Goal: Check status: Check status

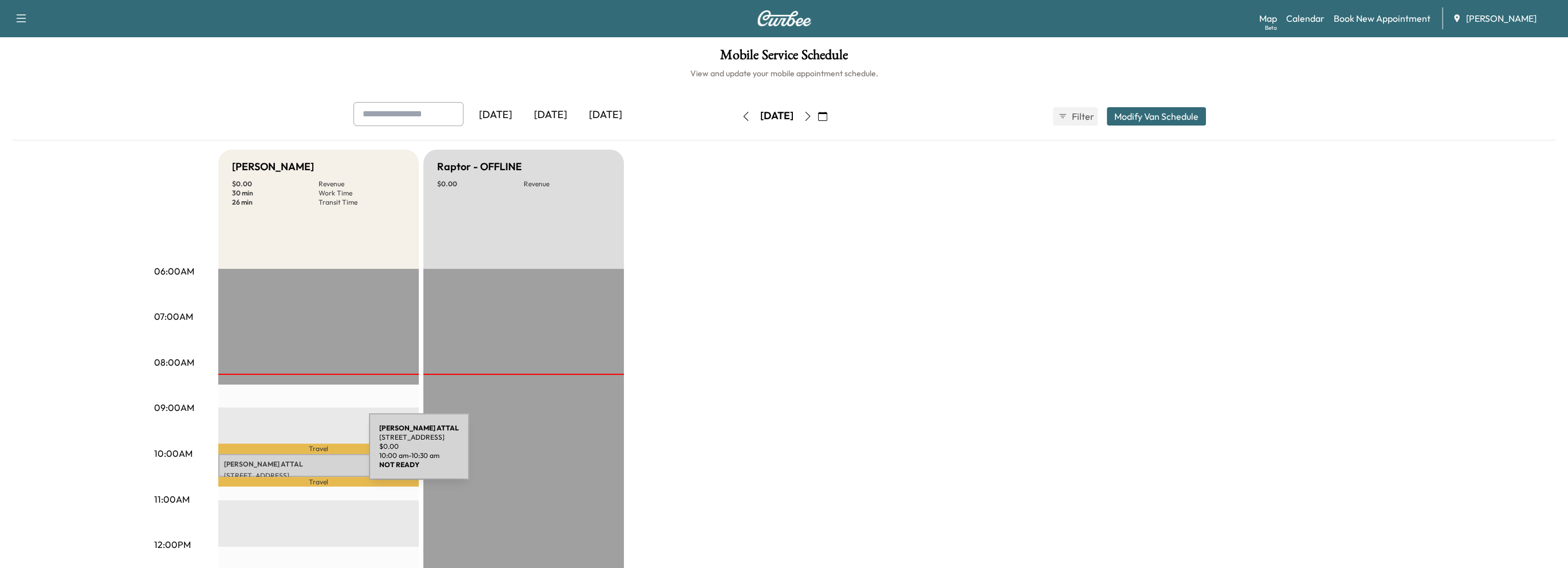
click at [283, 454] on div "[PERSON_NAME] [STREET_ADDRESS] $ 0.00 10:00 am - 10:30 am" at bounding box center [318, 466] width 200 height 23
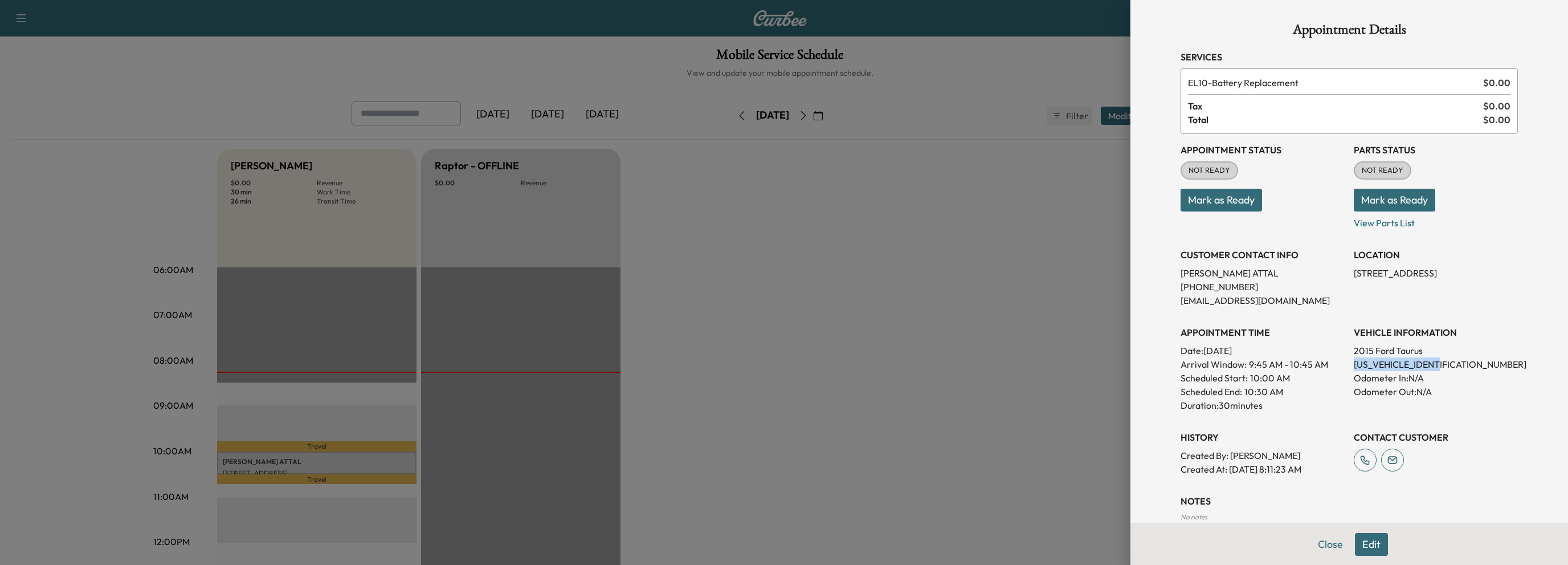
drag, startPoint x: 1345, startPoint y: 362, endPoint x: 1437, endPoint y: 362, distance: 92.0
click at [1437, 362] on p "1FAHP2E88FG176728" at bounding box center [1436, 364] width 164 height 14
copy p "1FAHP2E88FG176728"
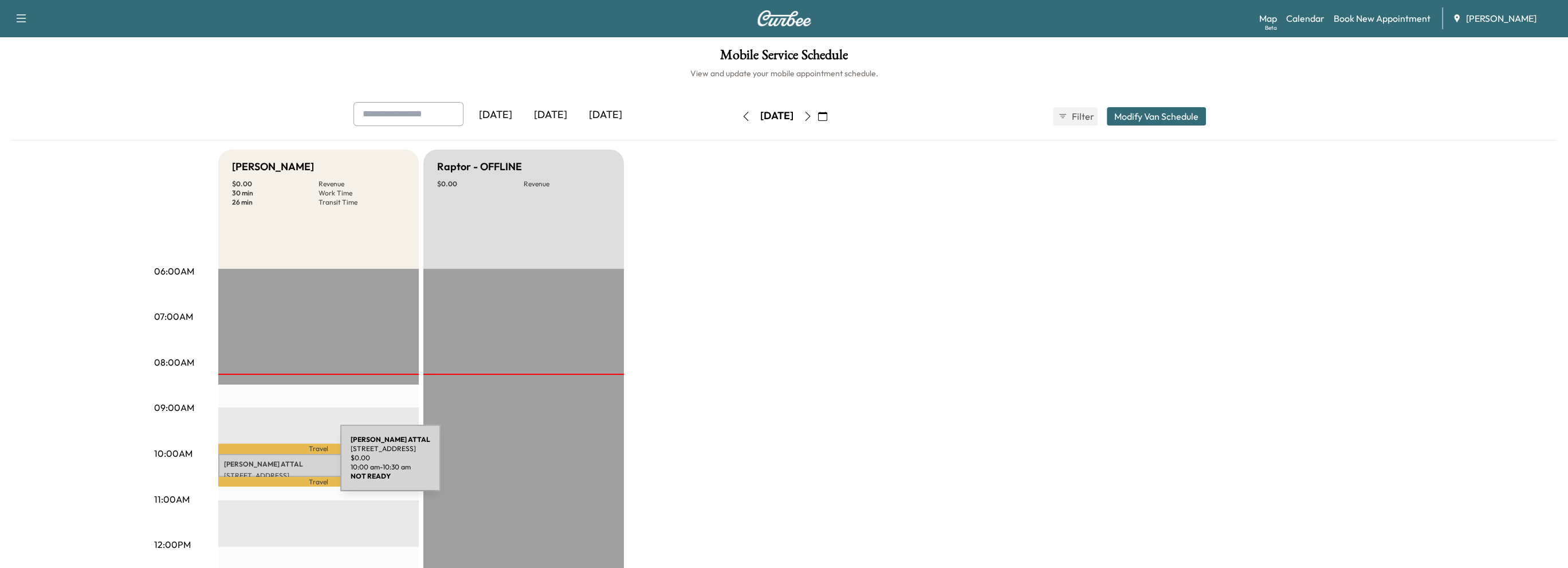
click at [254, 465] on p "[PERSON_NAME]" at bounding box center [318, 464] width 189 height 9
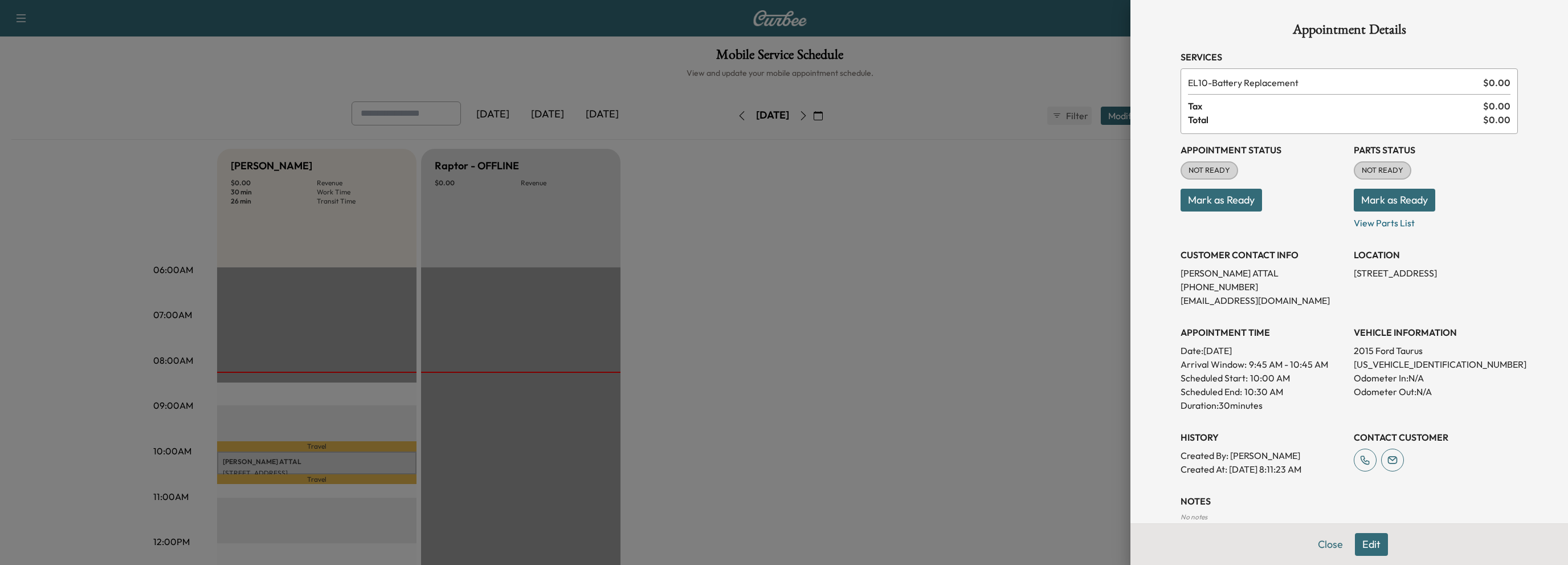
drag, startPoint x: 1344, startPoint y: 272, endPoint x: 1477, endPoint y: 280, distance: 133.2
click at [1477, 280] on div "Appointment Status NOT READY Mark as Ready Parts Status NOT READY Mark as Ready…" at bounding box center [1349, 305] width 337 height 342
drag, startPoint x: 1345, startPoint y: 277, endPoint x: 1372, endPoint y: 278, distance: 27.0
copy p "[STREET_ADDRESS]"
drag, startPoint x: 1316, startPoint y: 541, endPoint x: 979, endPoint y: 211, distance: 471.7
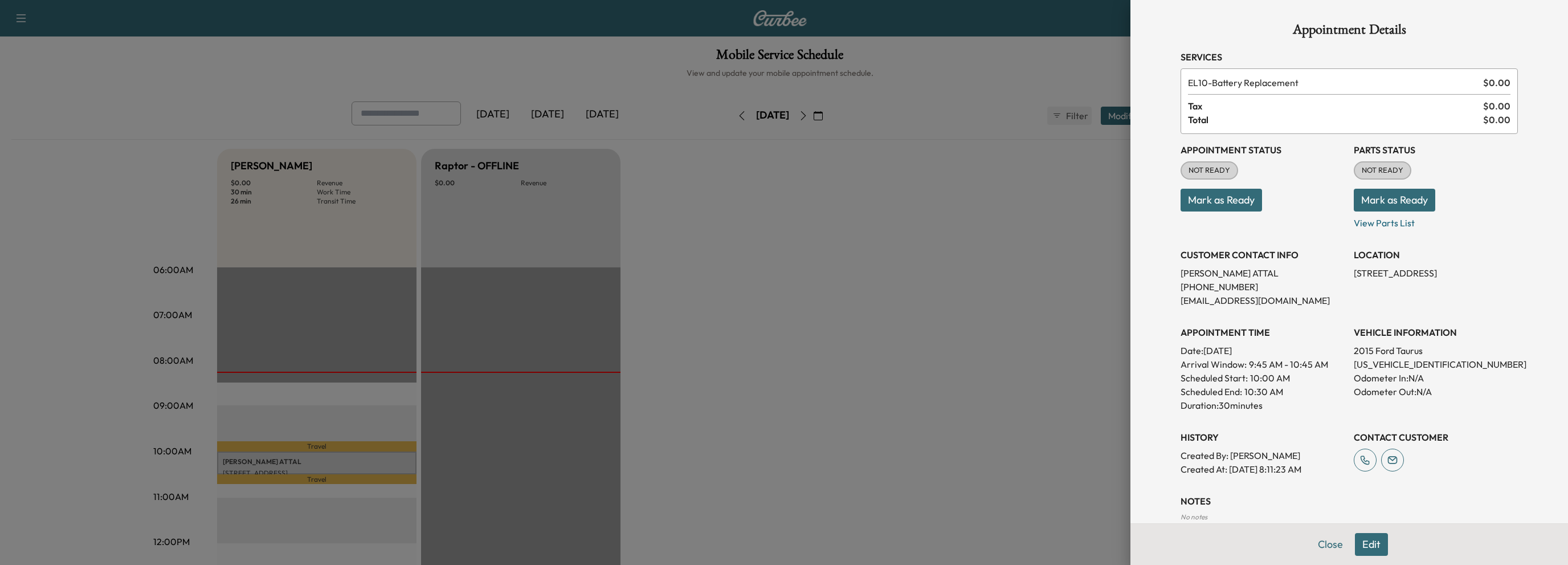
click at [1316, 540] on button "Close" at bounding box center [1330, 545] width 40 height 23
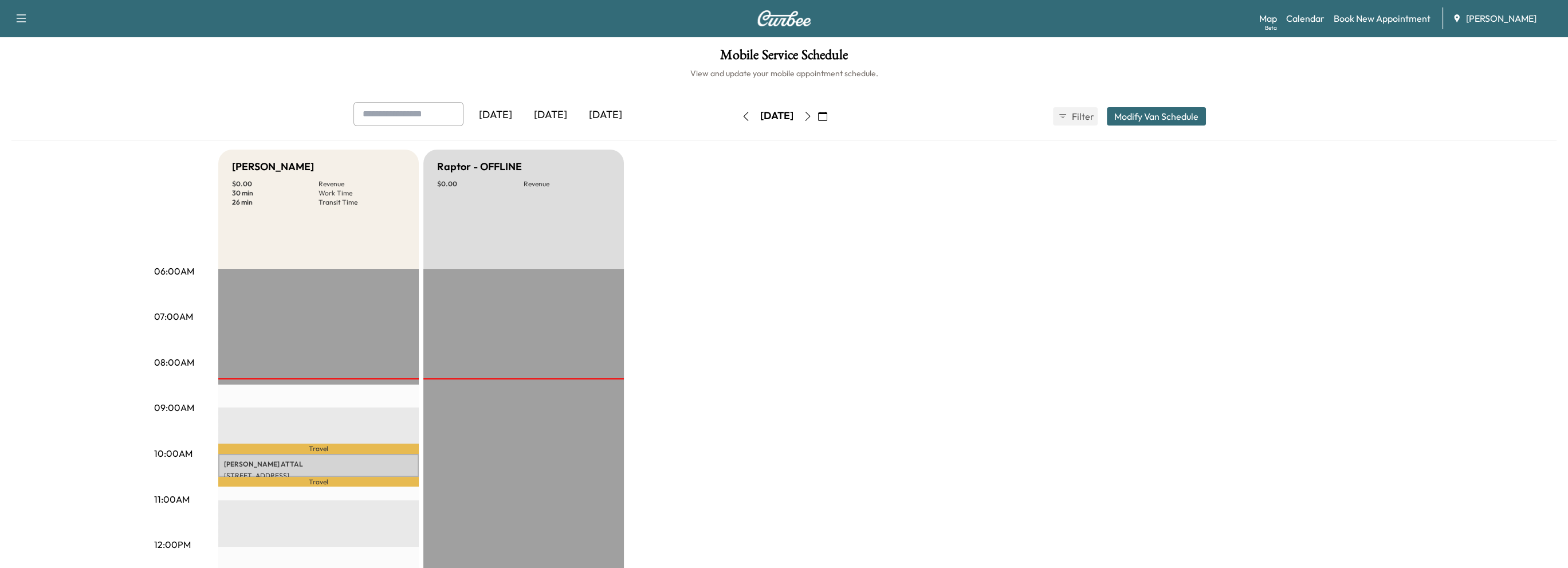
click at [827, 113] on icon "button" at bounding box center [823, 116] width 9 height 9
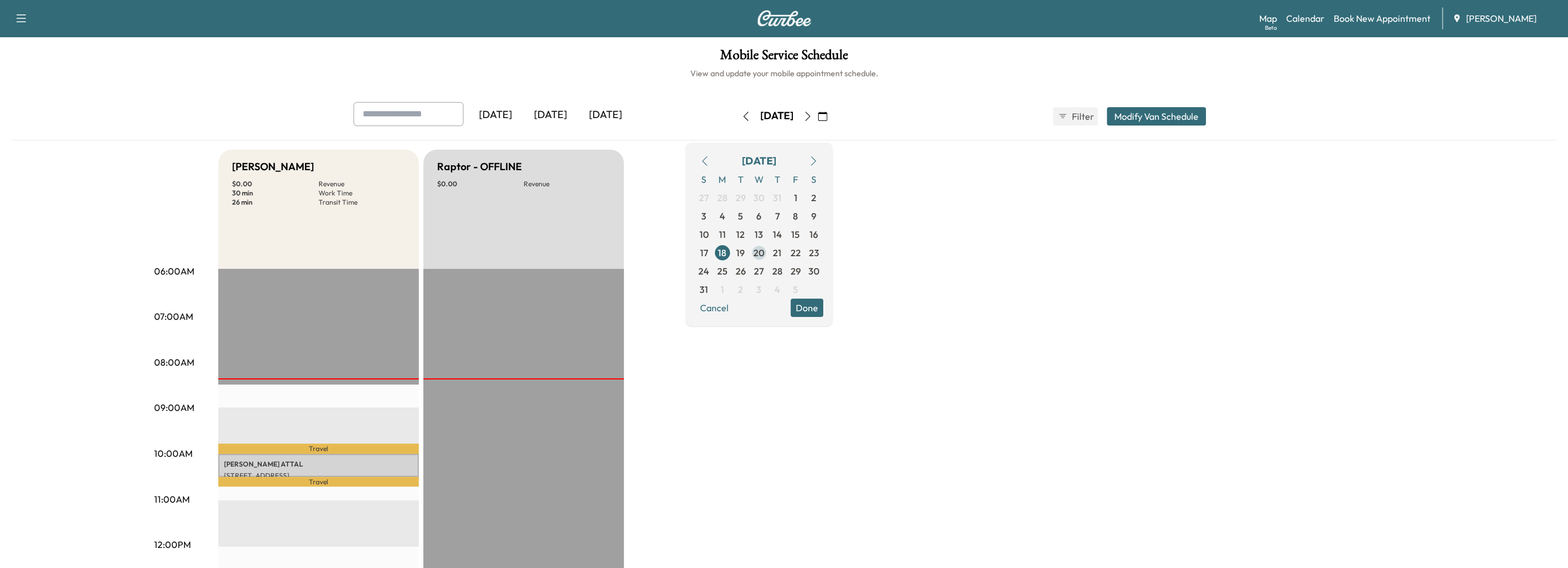
click at [765, 251] on span "20" at bounding box center [759, 253] width 11 height 14
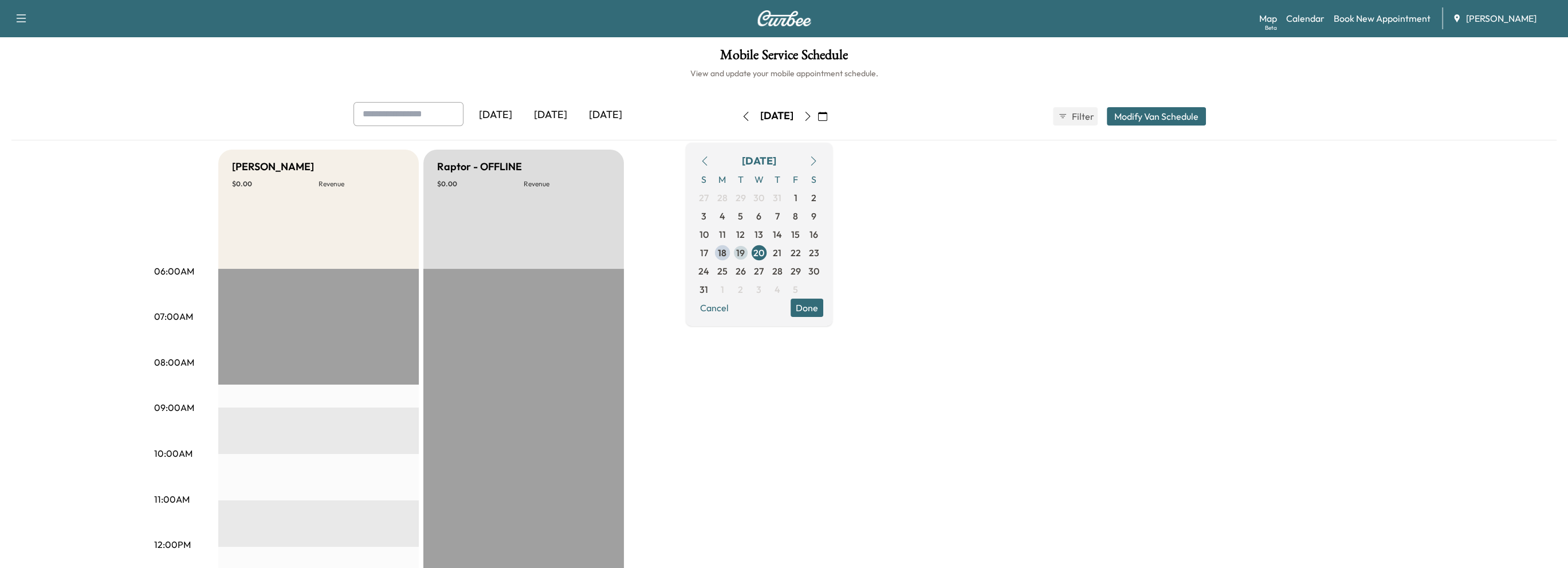
click at [750, 252] on span "19" at bounding box center [741, 253] width 19 height 19
click at [782, 253] on span "21" at bounding box center [777, 253] width 9 height 14
click at [800, 251] on span "22" at bounding box center [796, 253] width 11 height 14
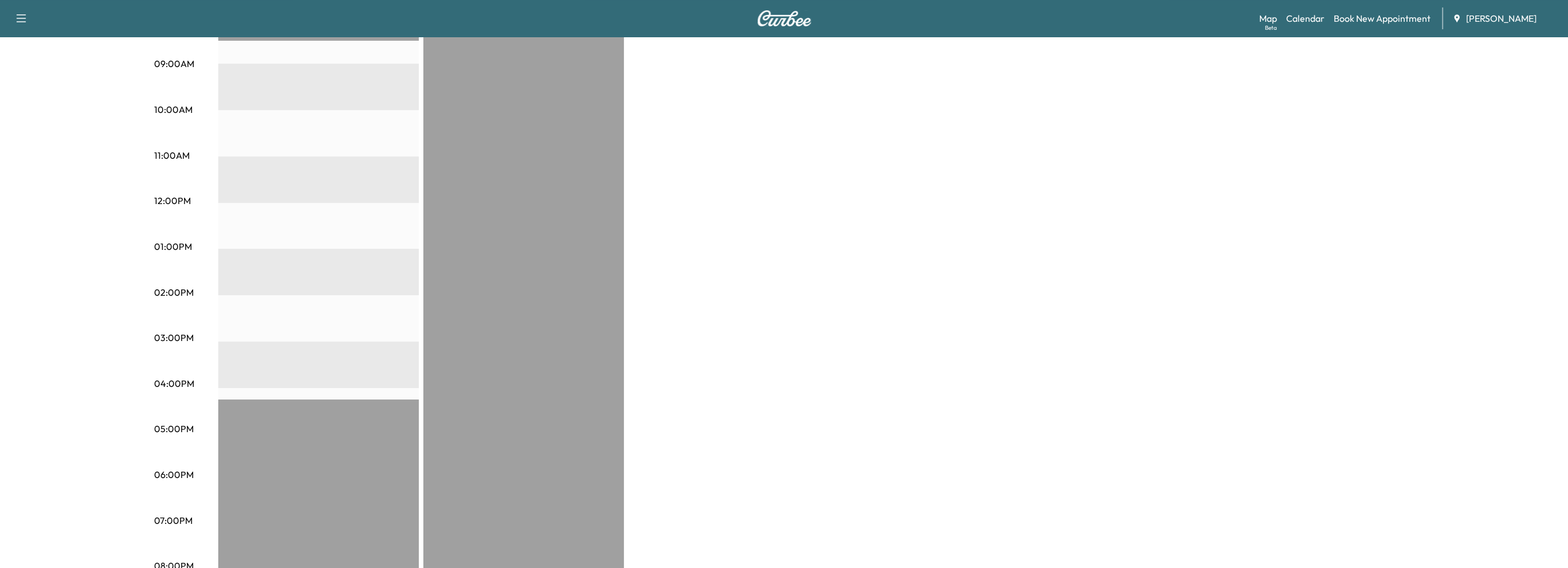
scroll to position [58, 0]
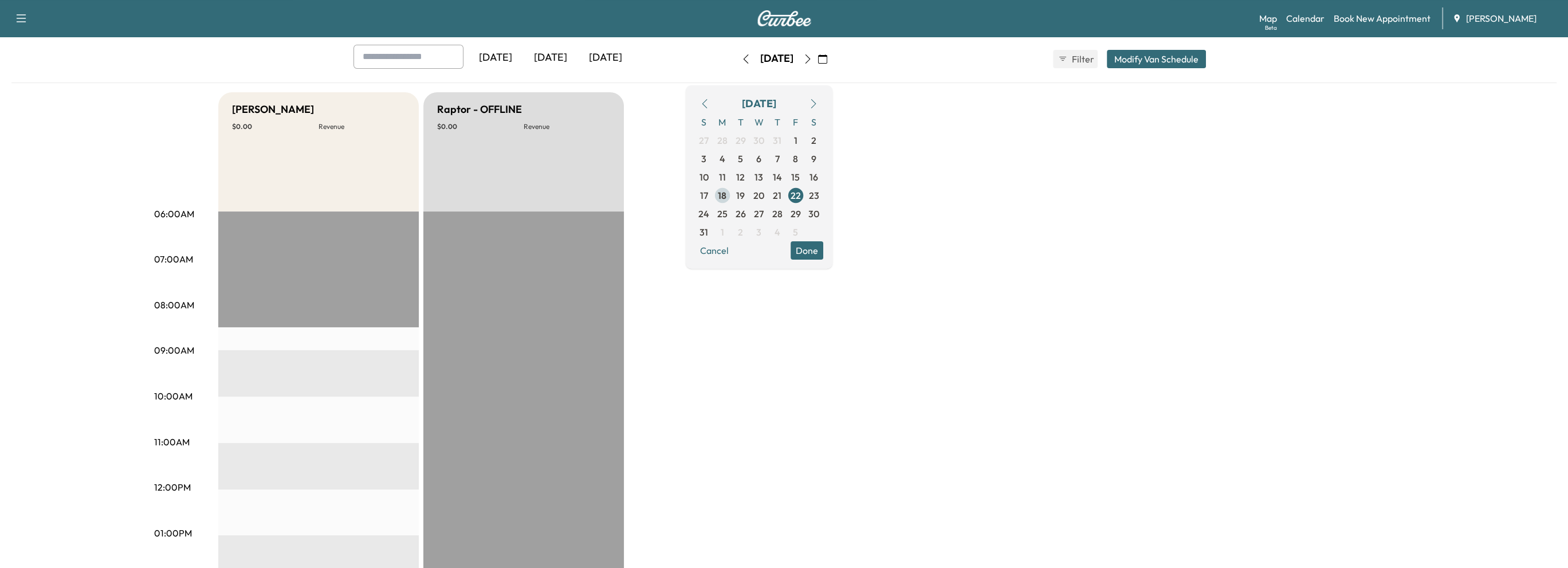
click at [726, 197] on span "18" at bounding box center [722, 195] width 9 height 14
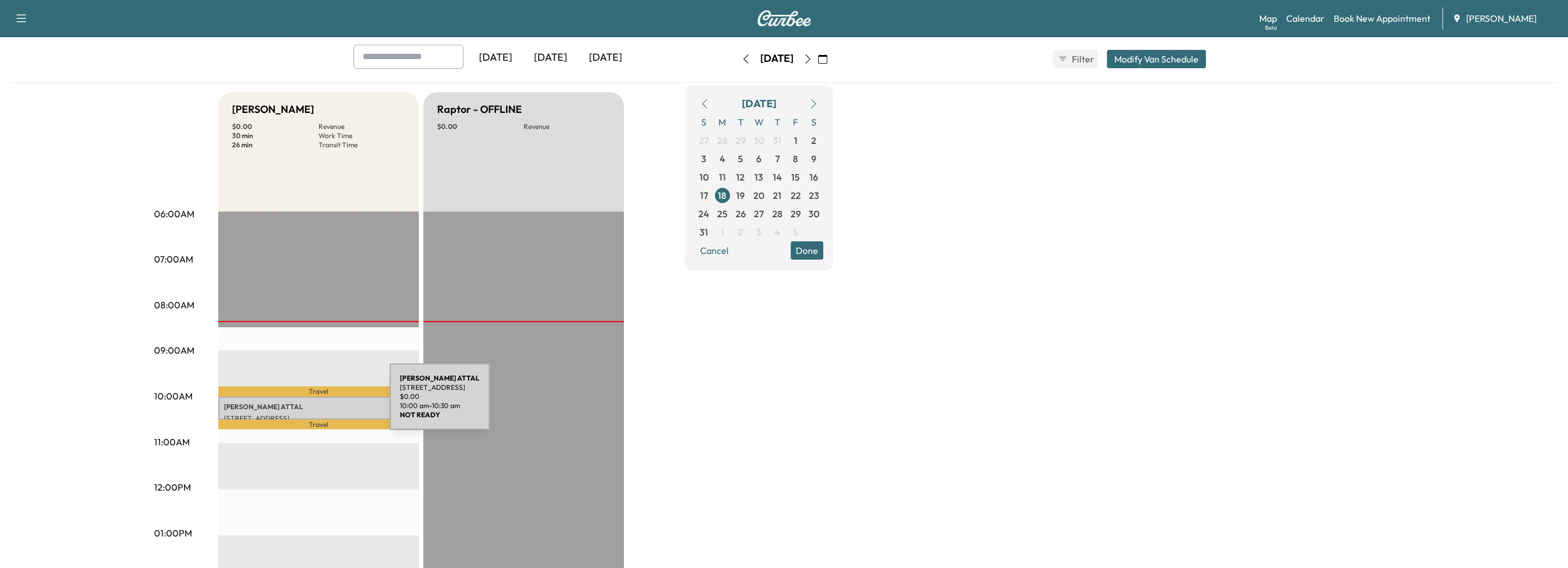
click at [304, 403] on p "[PERSON_NAME]" at bounding box center [318, 407] width 189 height 9
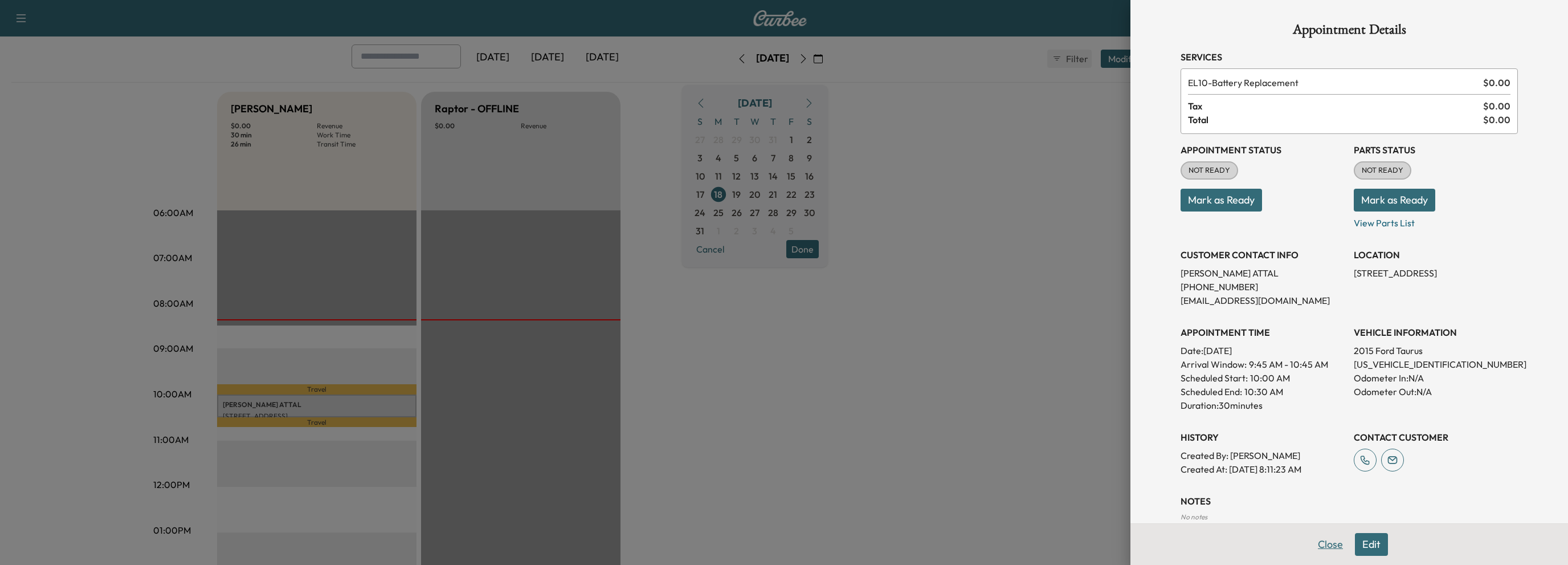
click at [1313, 547] on button "Close" at bounding box center [1330, 545] width 40 height 23
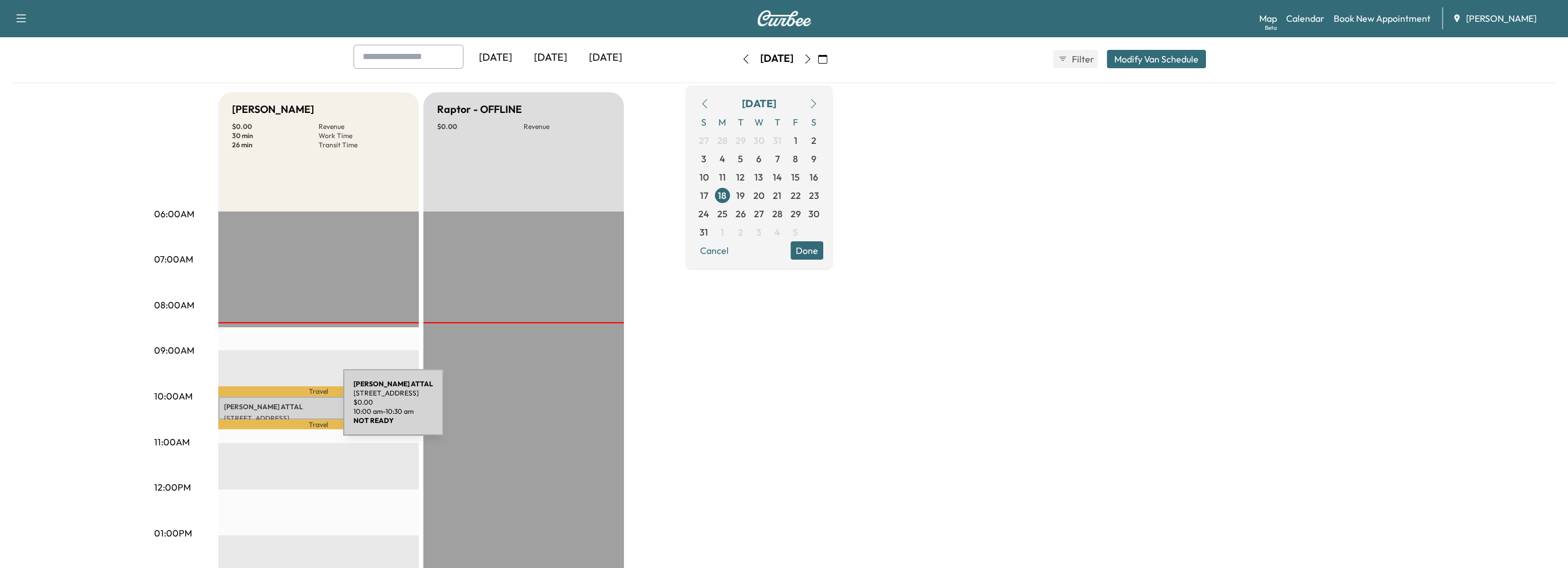
click at [257, 409] on div "[PERSON_NAME] [STREET_ADDRESS] $ 0.00 10:00 am - 10:30 am" at bounding box center [318, 408] width 200 height 23
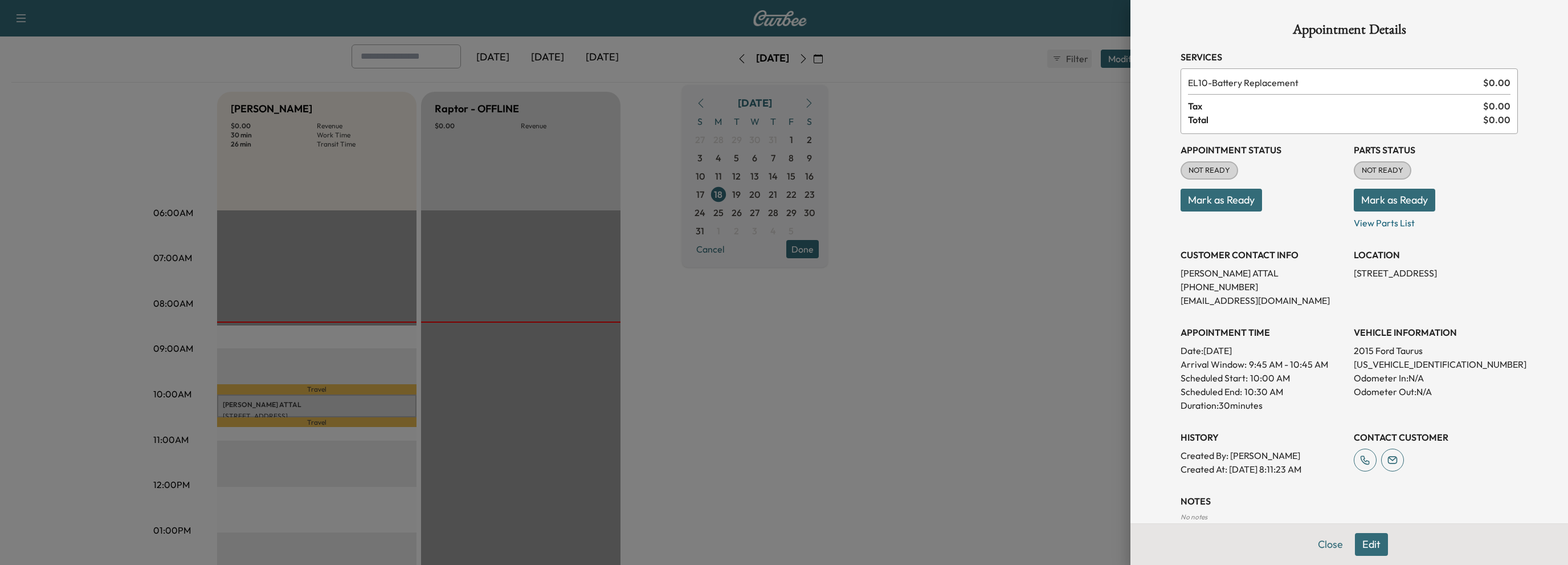
click at [1224, 199] on button "Mark as Ready" at bounding box center [1222, 200] width 81 height 23
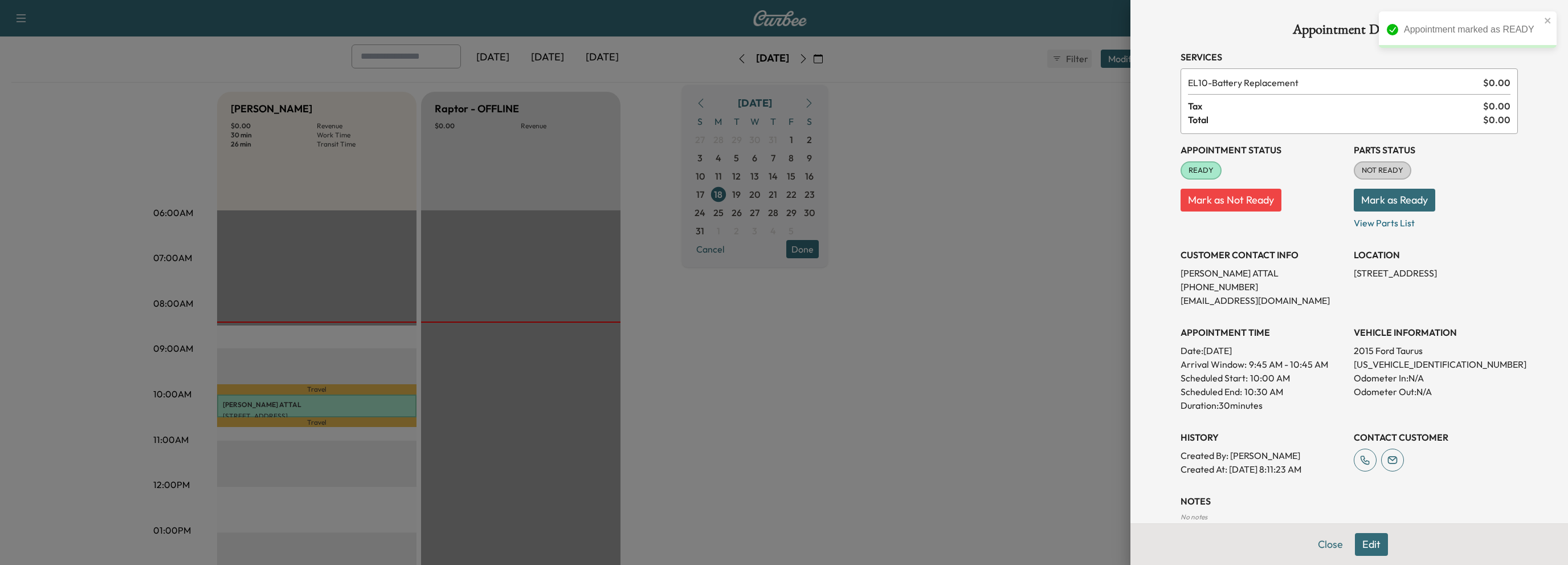
click at [1407, 201] on button "Mark as Ready" at bounding box center [1395, 200] width 81 height 23
click at [1320, 547] on button "Close" at bounding box center [1330, 545] width 40 height 23
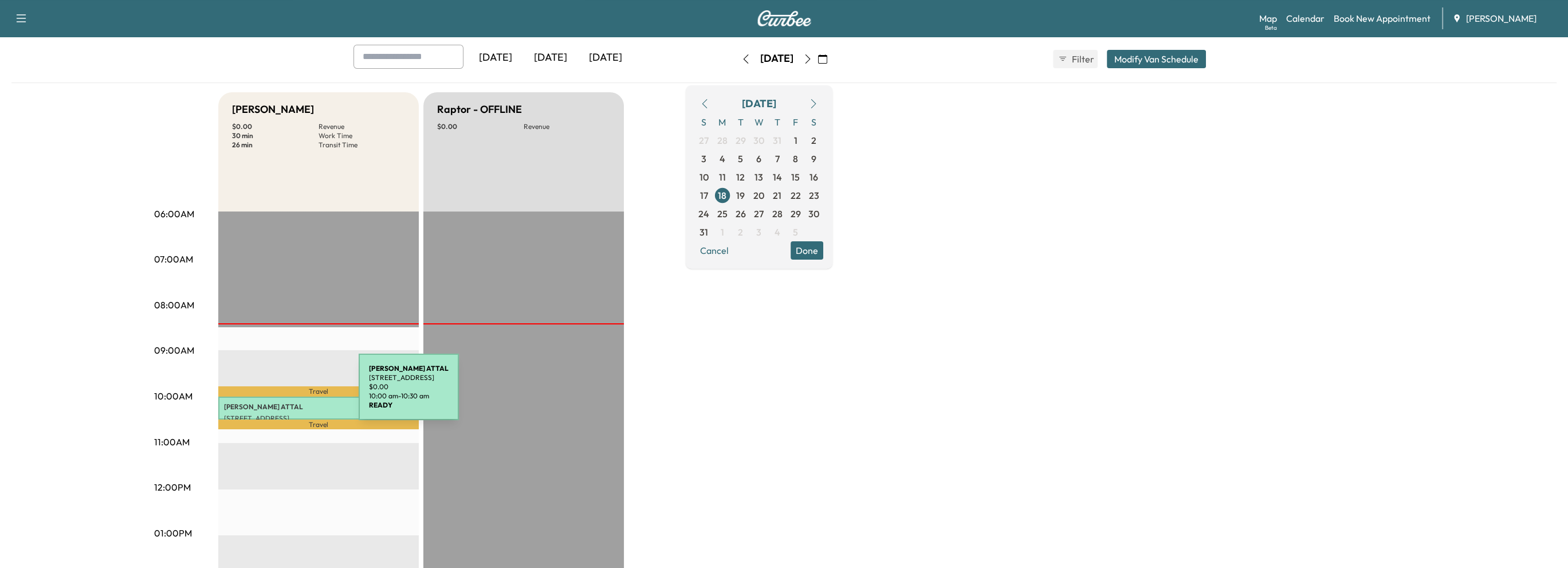
click at [273, 397] on div "[PERSON_NAME] [STREET_ADDRESS] $ 0.00 10:00 am - 10:30 am" at bounding box center [318, 408] width 200 height 23
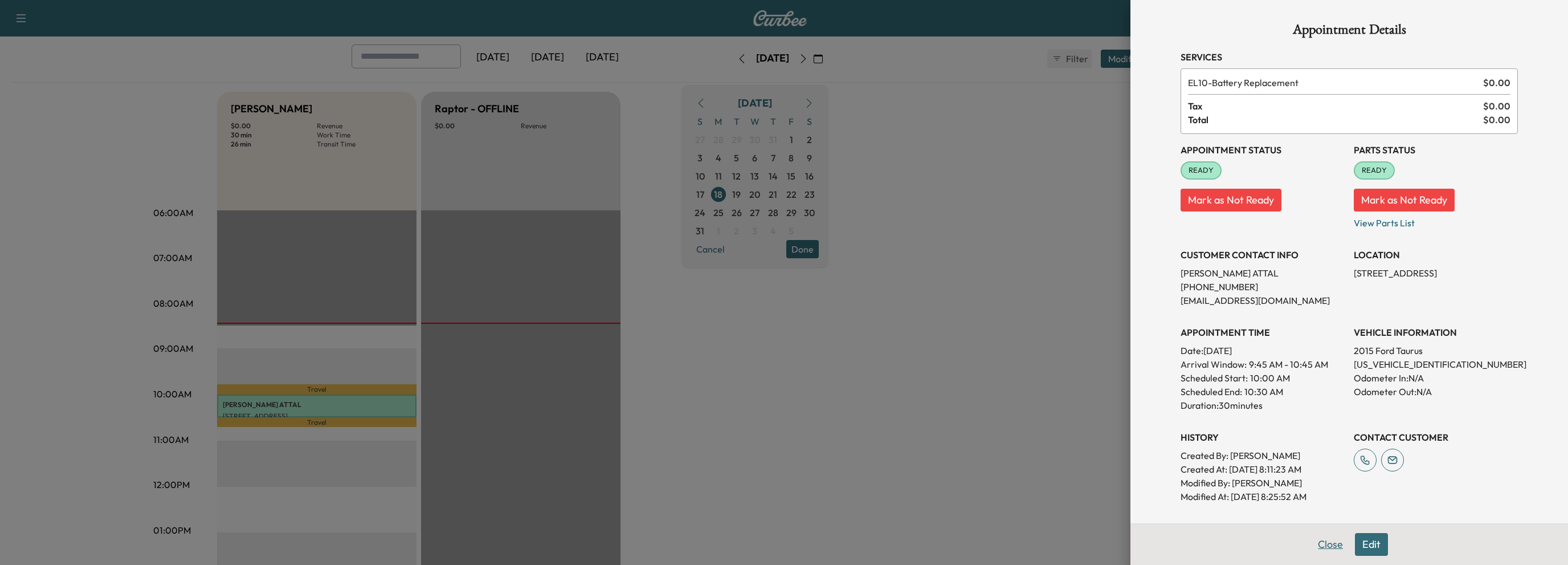
click at [1322, 542] on button "Close" at bounding box center [1330, 545] width 40 height 23
